Goal: Use online tool/utility: Utilize a website feature to perform a specific function

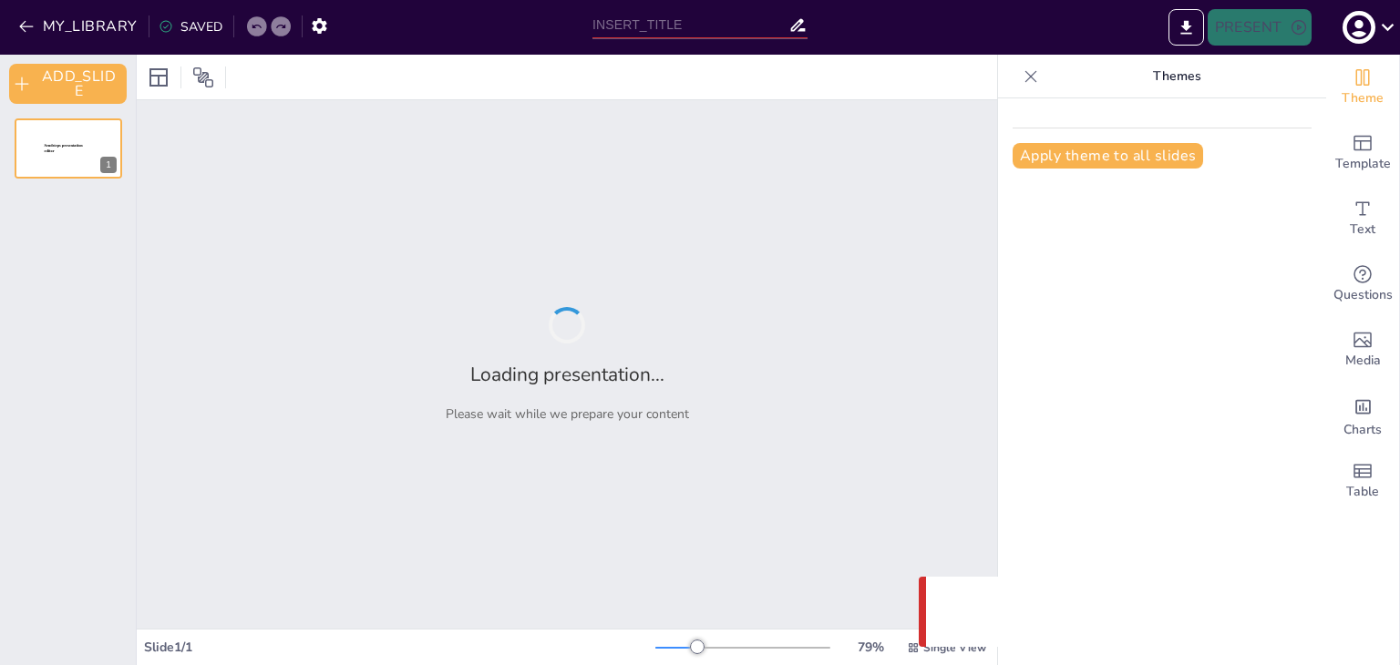
type input "Derrames y Fugas: Cómo Protegerte y Proteger tu Entorno"
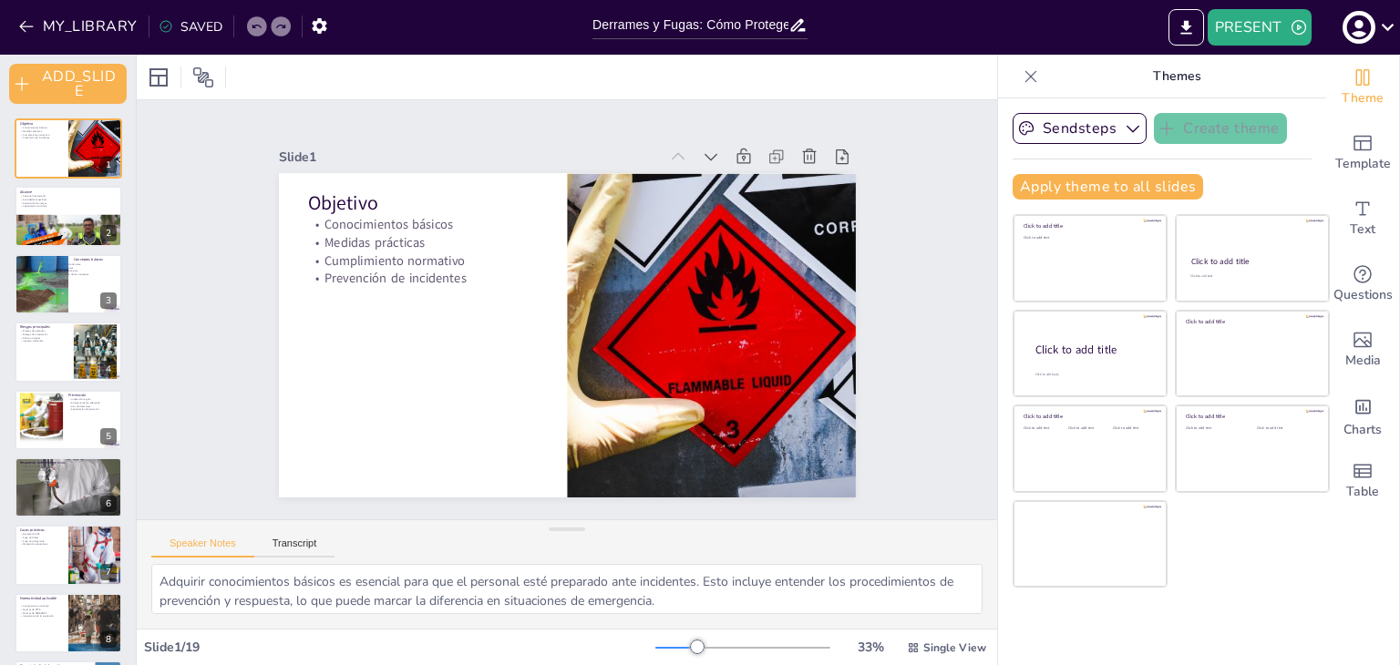
checkbox input "true"
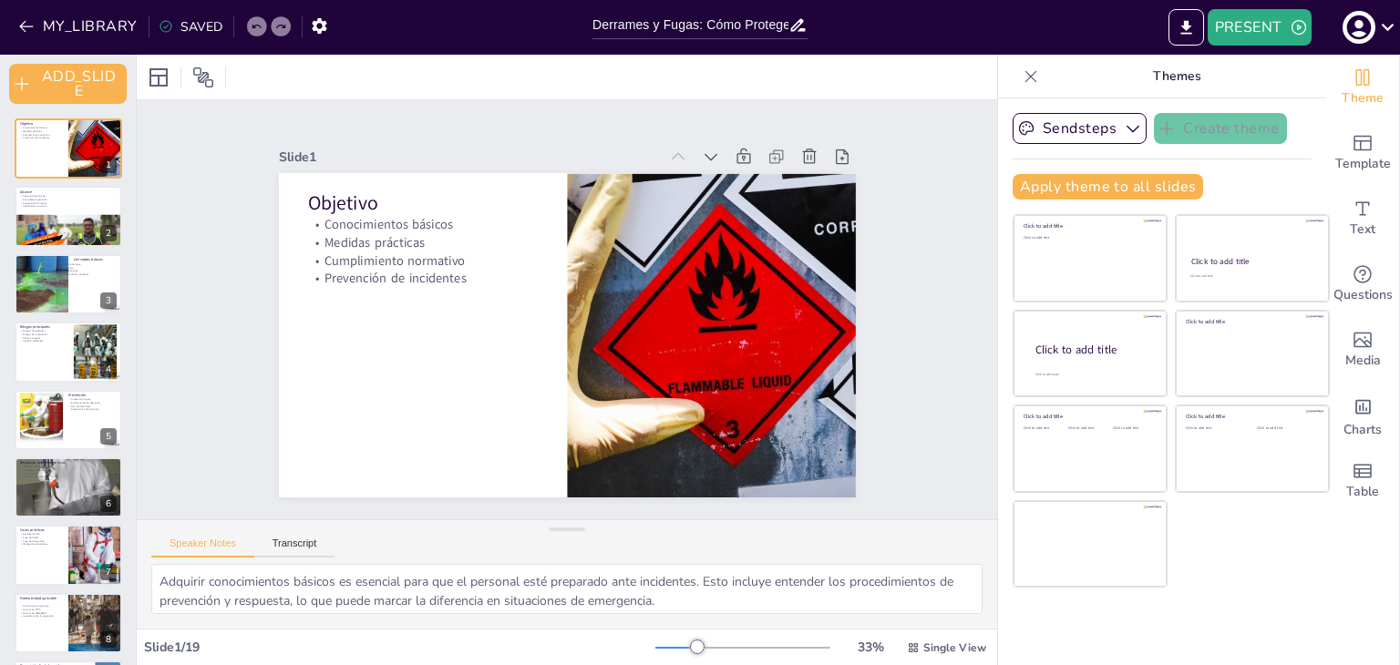
checkbox input "true"
